Goal: Information Seeking & Learning: Learn about a topic

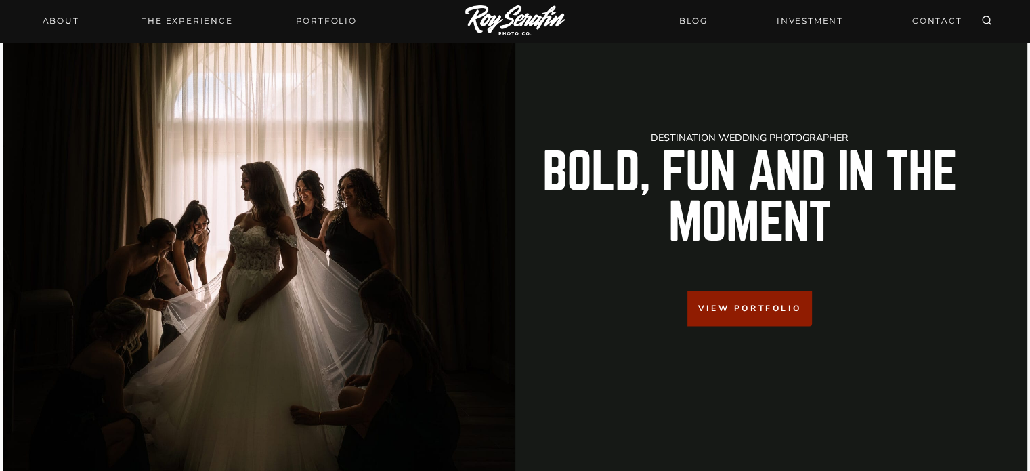
scroll to position [57, 0]
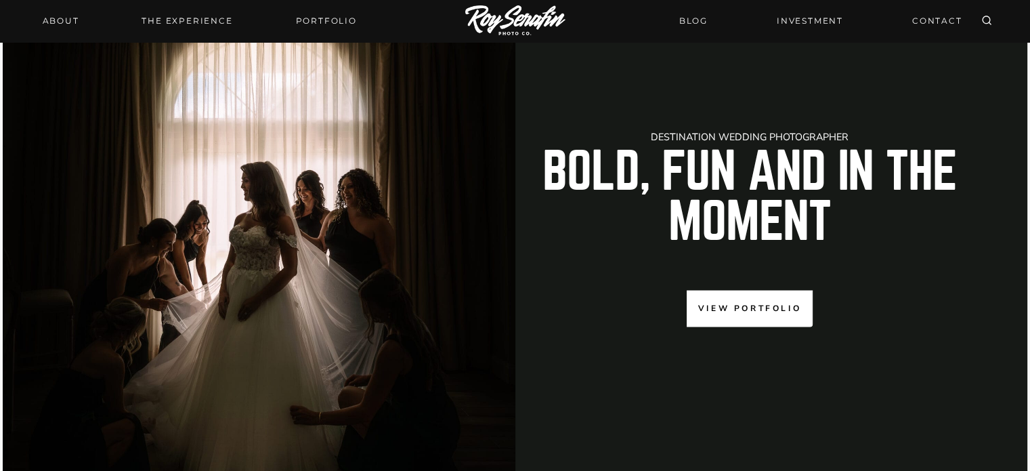
click at [742, 297] on link "View Portfolio" at bounding box center [750, 309] width 126 height 36
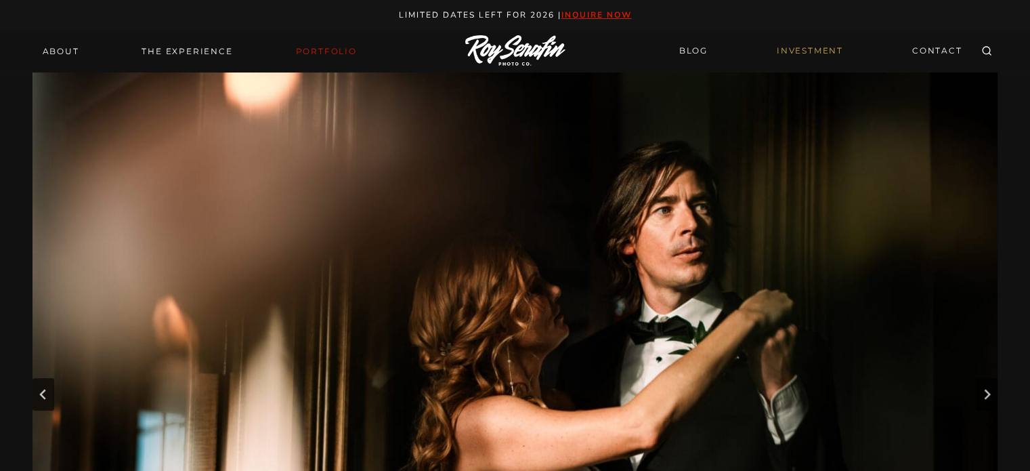
click at [828, 53] on link "INVESTMENT" at bounding box center [810, 51] width 83 height 24
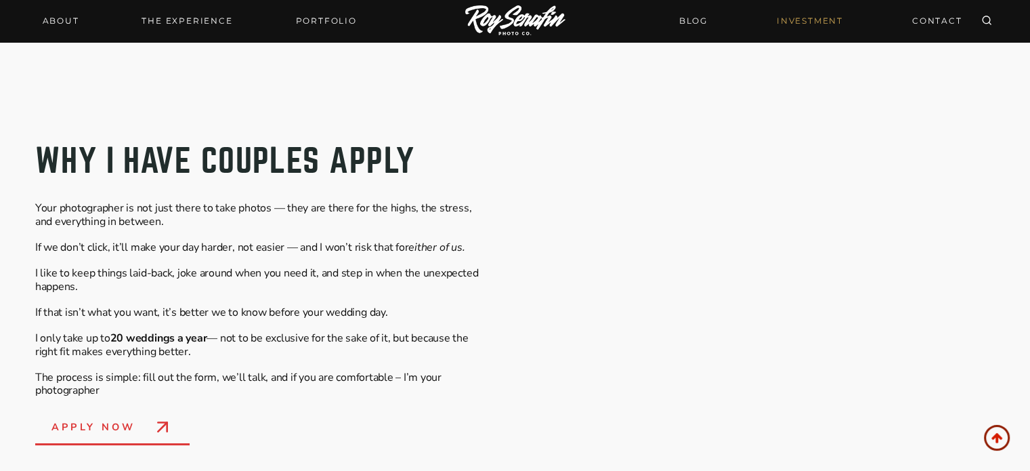
scroll to position [459, 0]
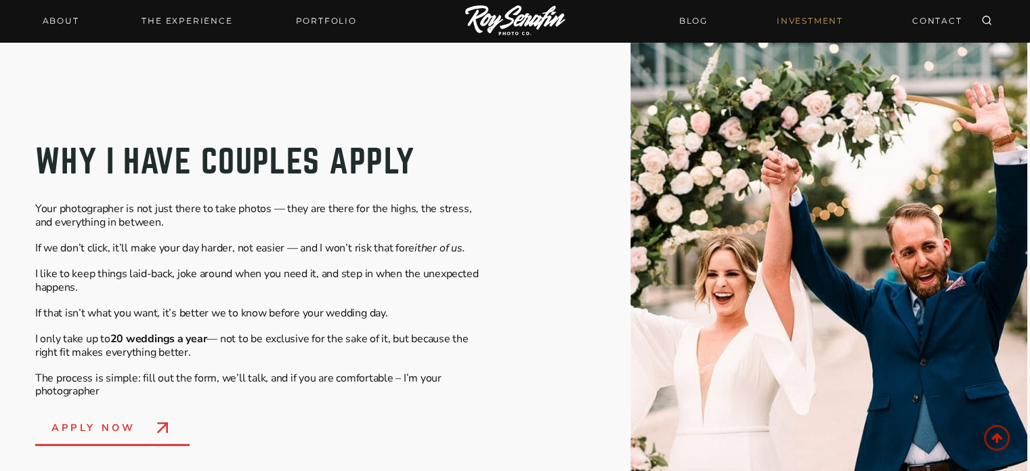
click at [484, 14] on img at bounding box center [515, 21] width 100 height 32
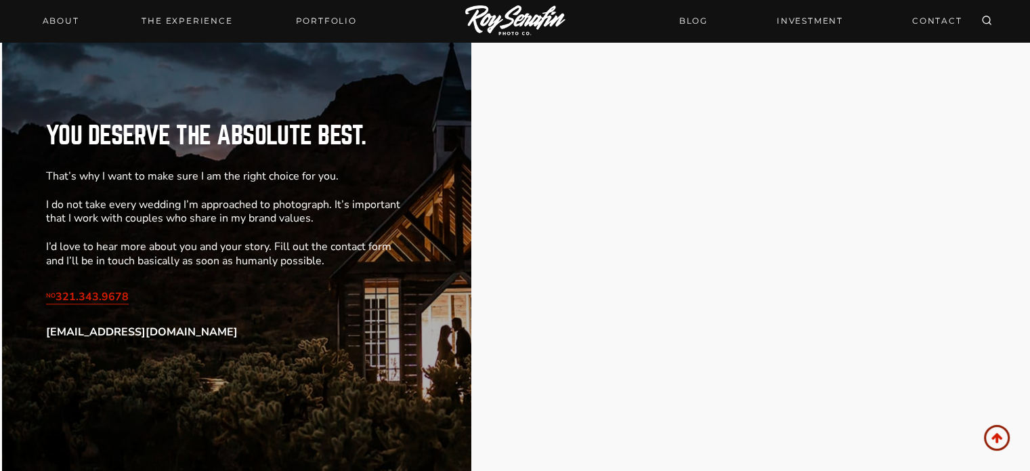
scroll to position [1544, 0]
